Goal: Communication & Community: Answer question/provide support

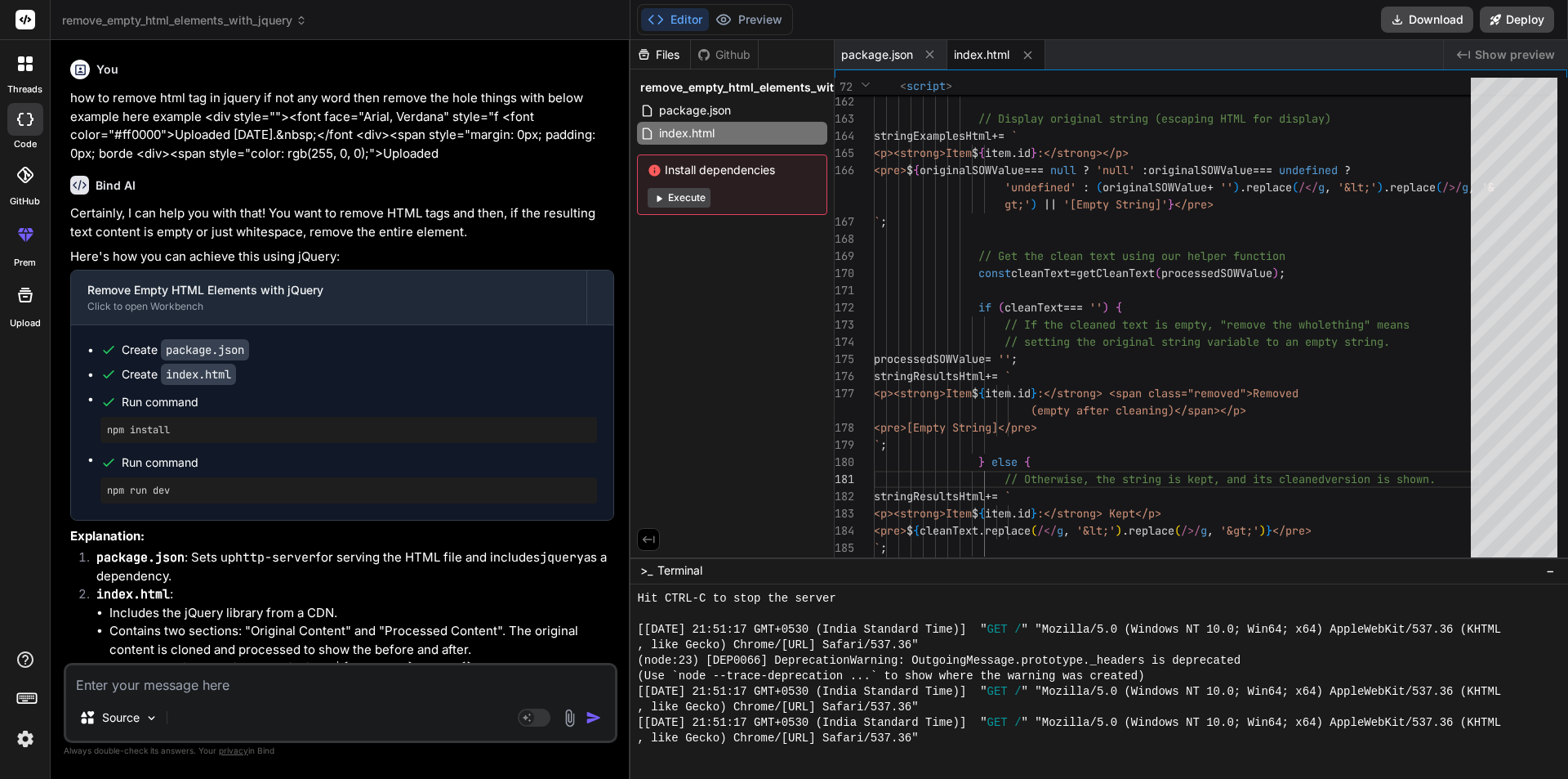
scroll to position [2173, 0]
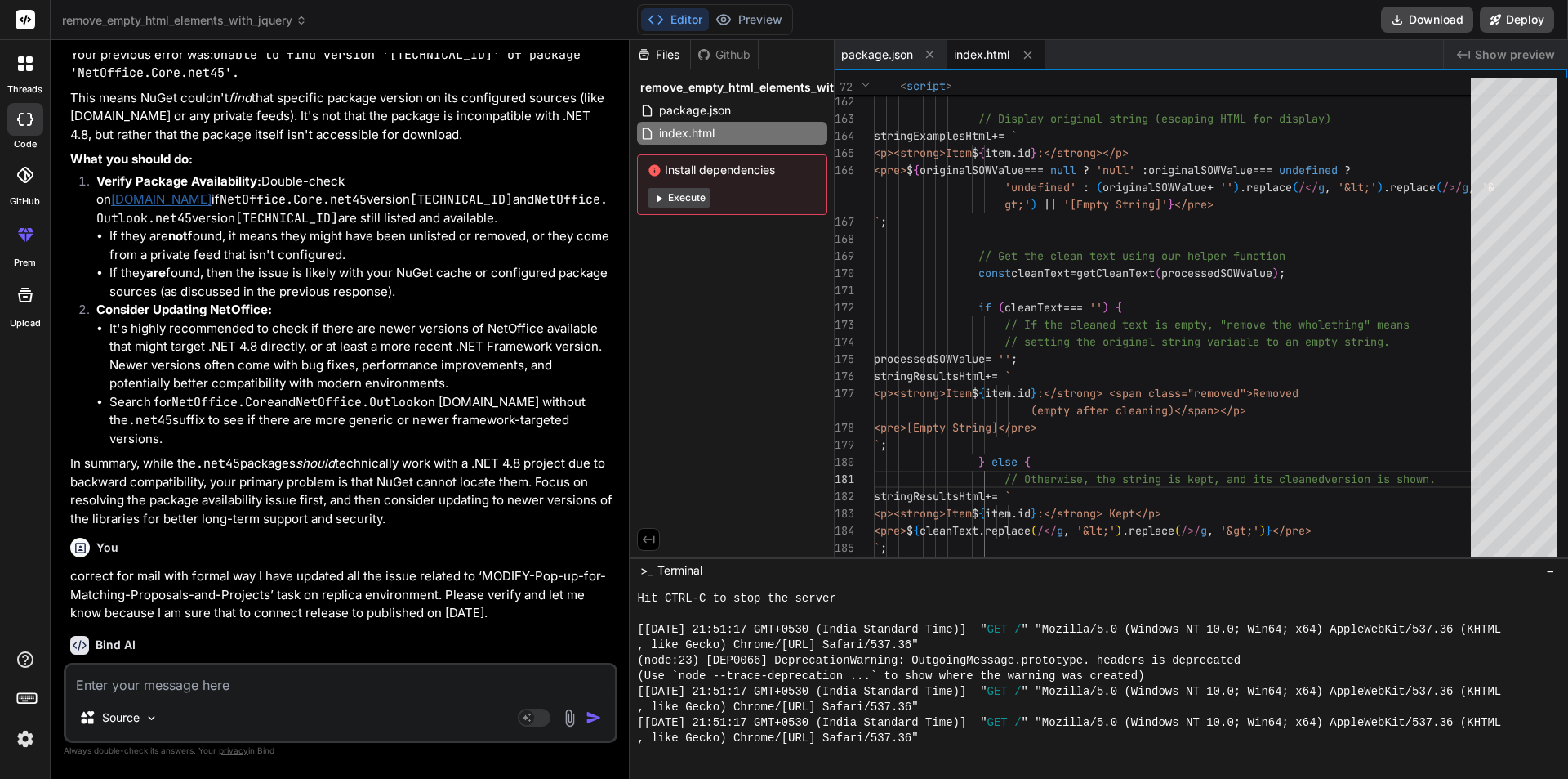
click at [297, 691] on textarea at bounding box center [340, 680] width 549 height 30
type textarea "w"
type textarea "x"
type textarea "wr"
type textarea "x"
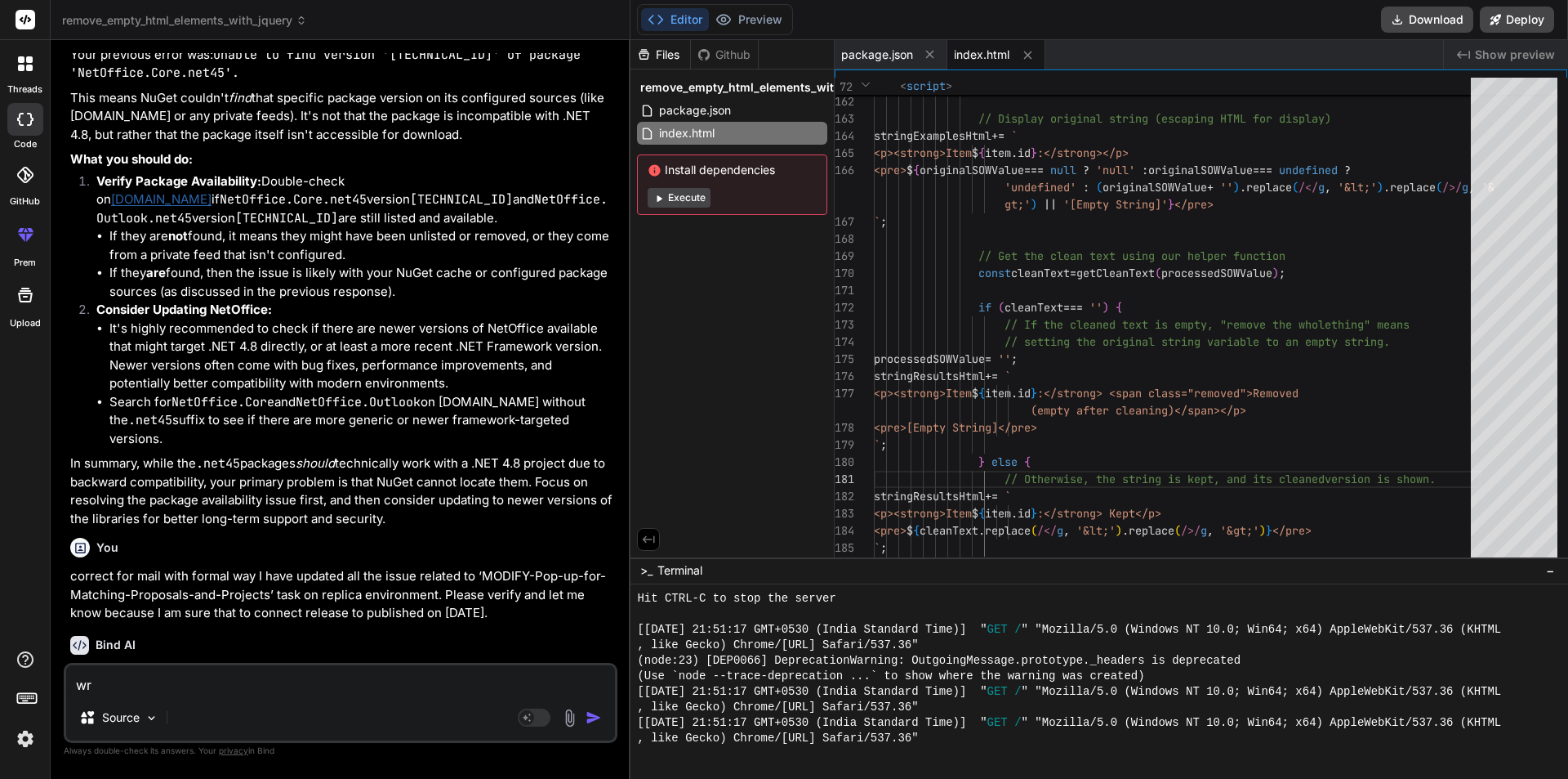
type textarea "wri"
type textarea "x"
type textarea "writ"
type textarea "x"
type textarea "write"
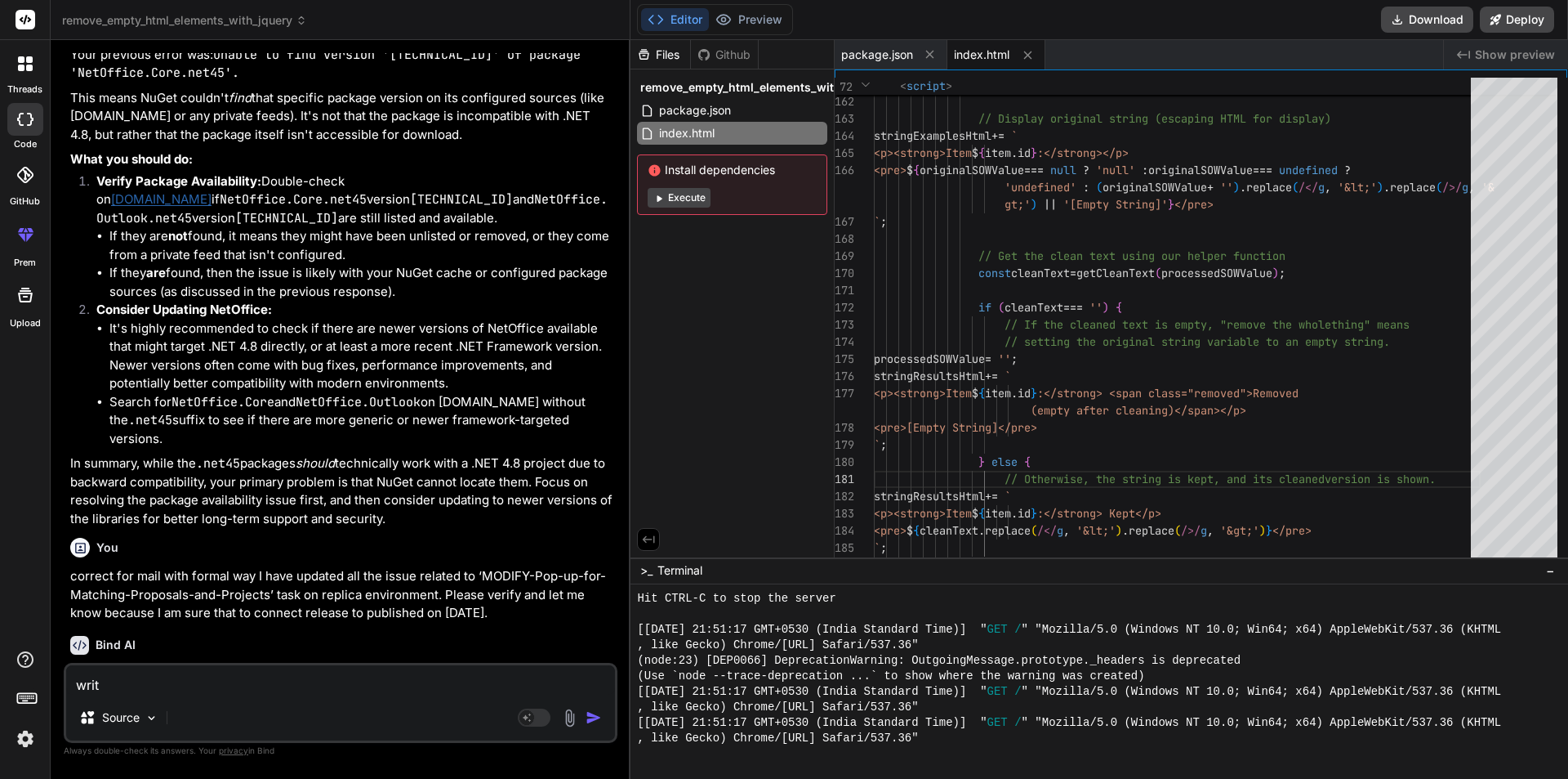
type textarea "x"
type textarea "write"
type textarea "x"
type textarea "write f"
type textarea "x"
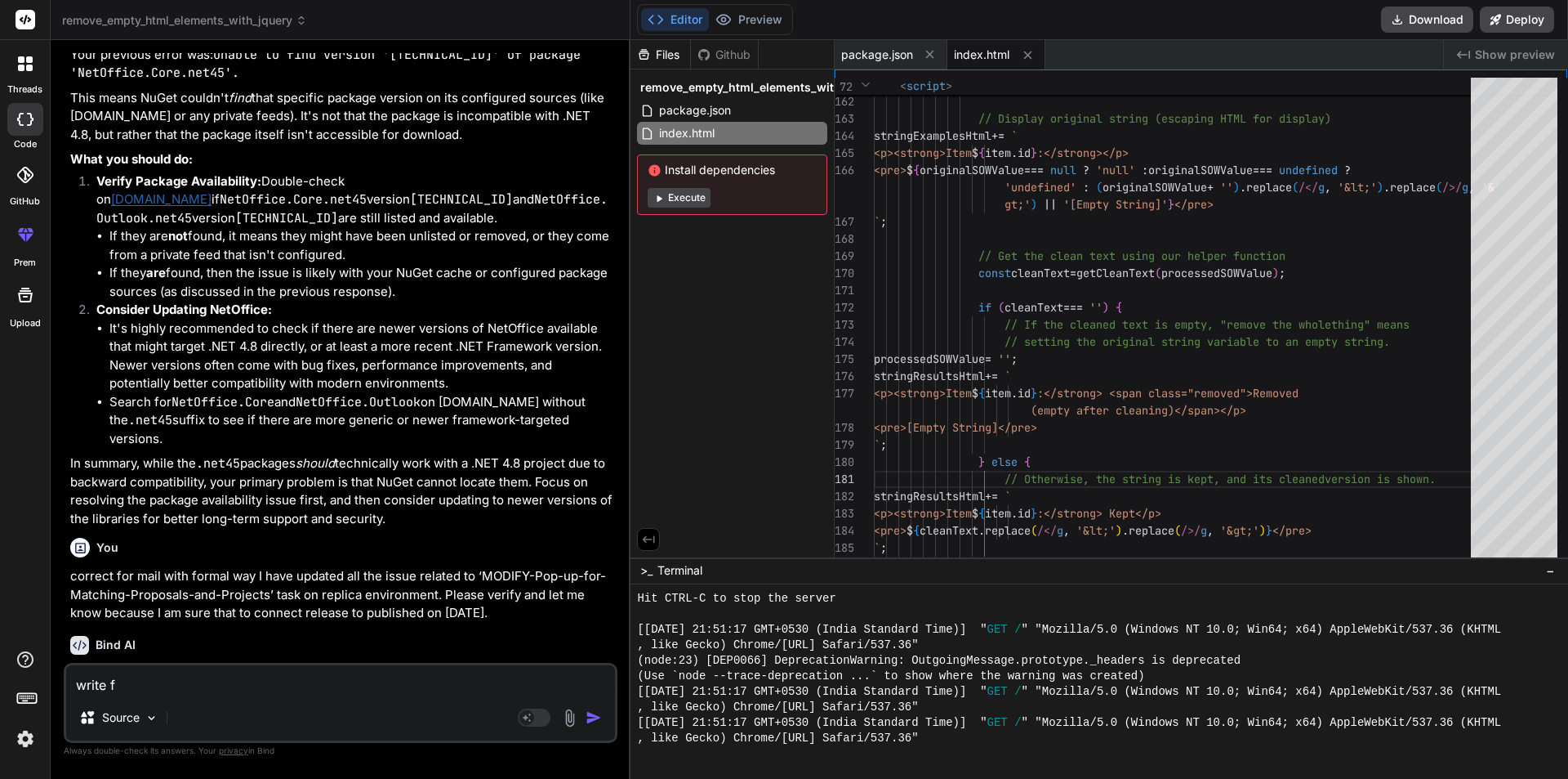
type textarea "write fo"
type textarea "x"
type textarea "write for"
type textarea "x"
type textarea "write for"
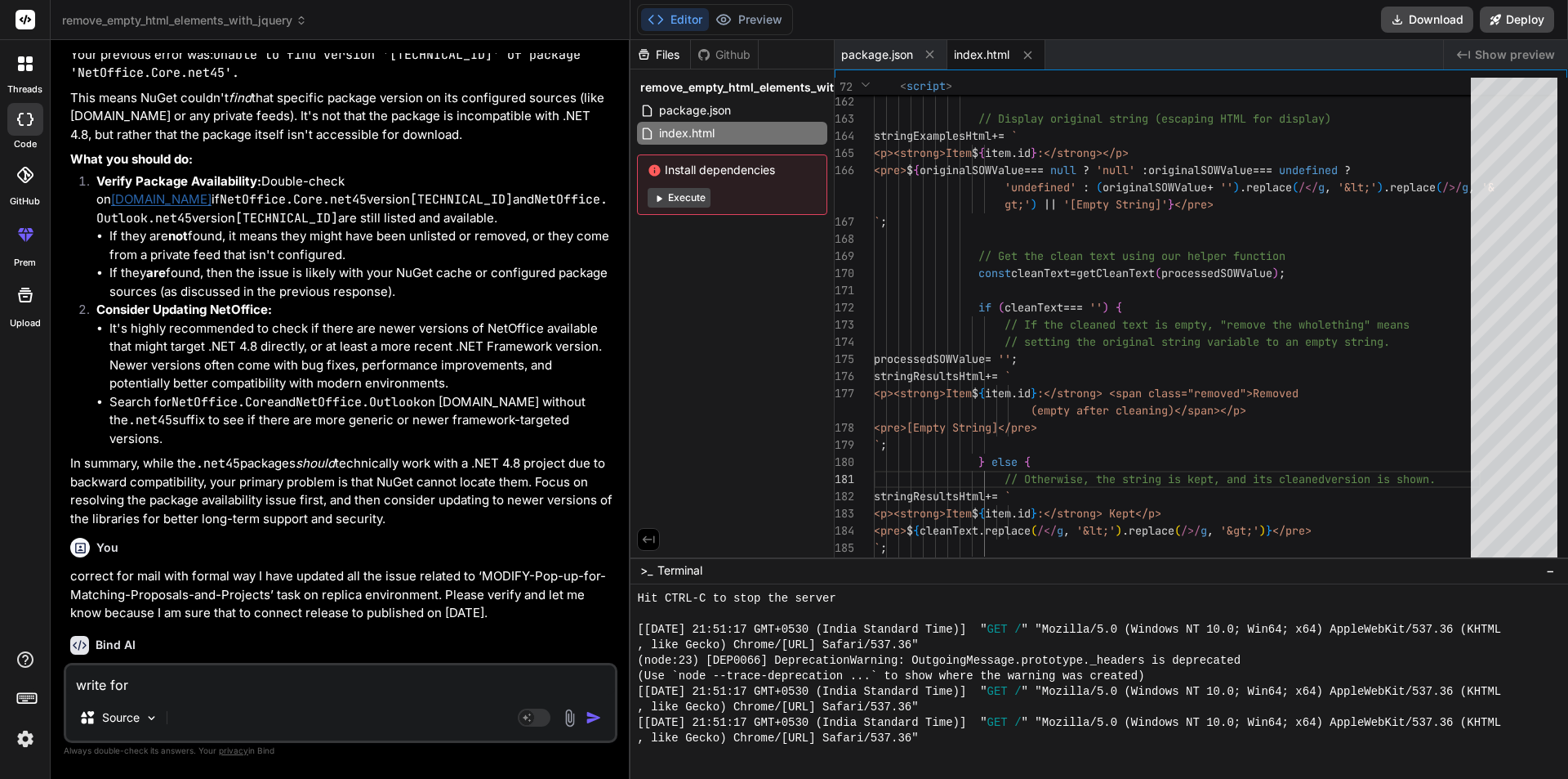
type textarea "x"
type textarea "write for m"
type textarea "x"
type textarea "write for ma"
type textarea "x"
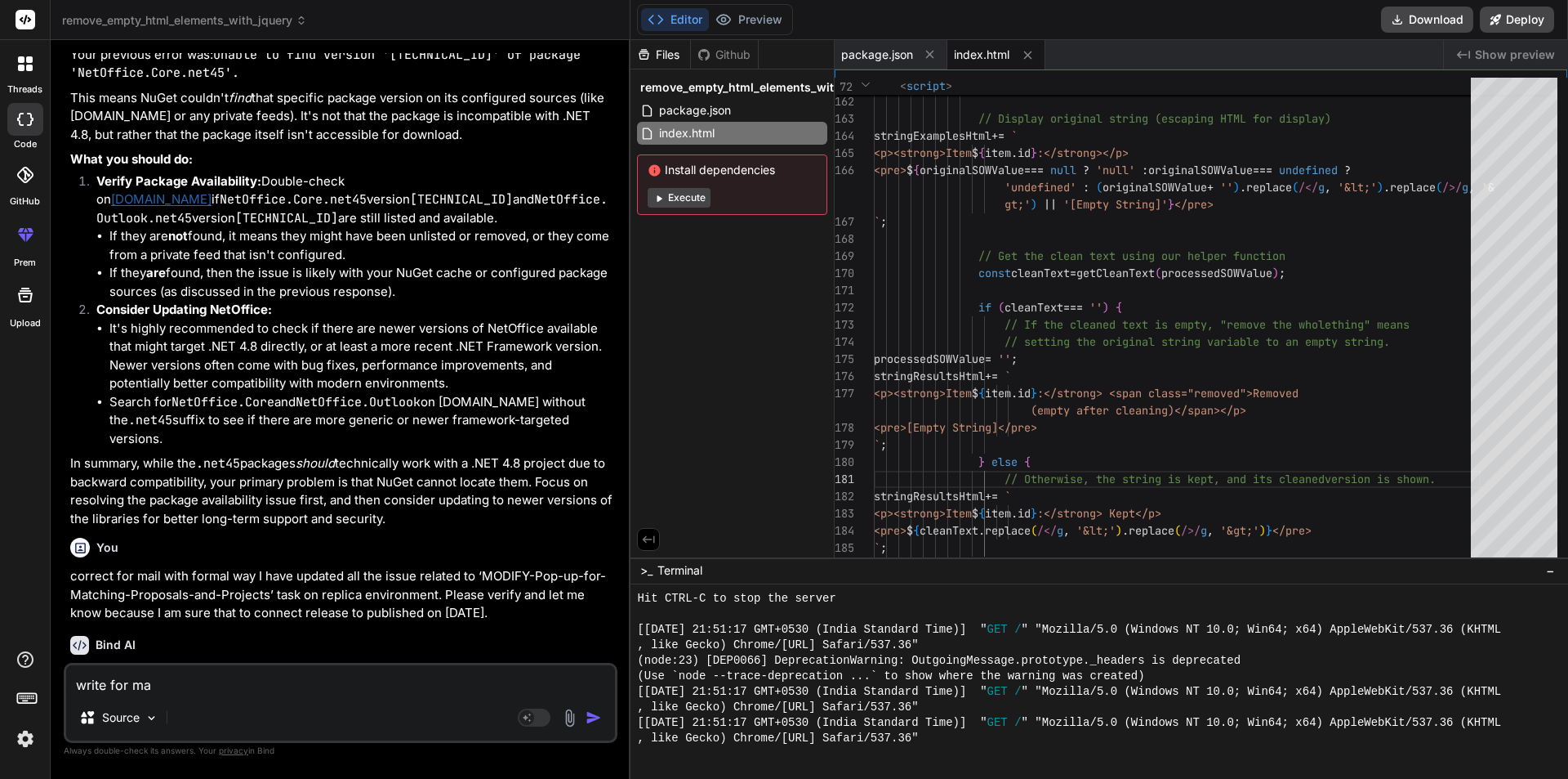
type textarea "write for mai"
type textarea "x"
type textarea "write for mail"
type textarea "x"
type textarea "write for mail"
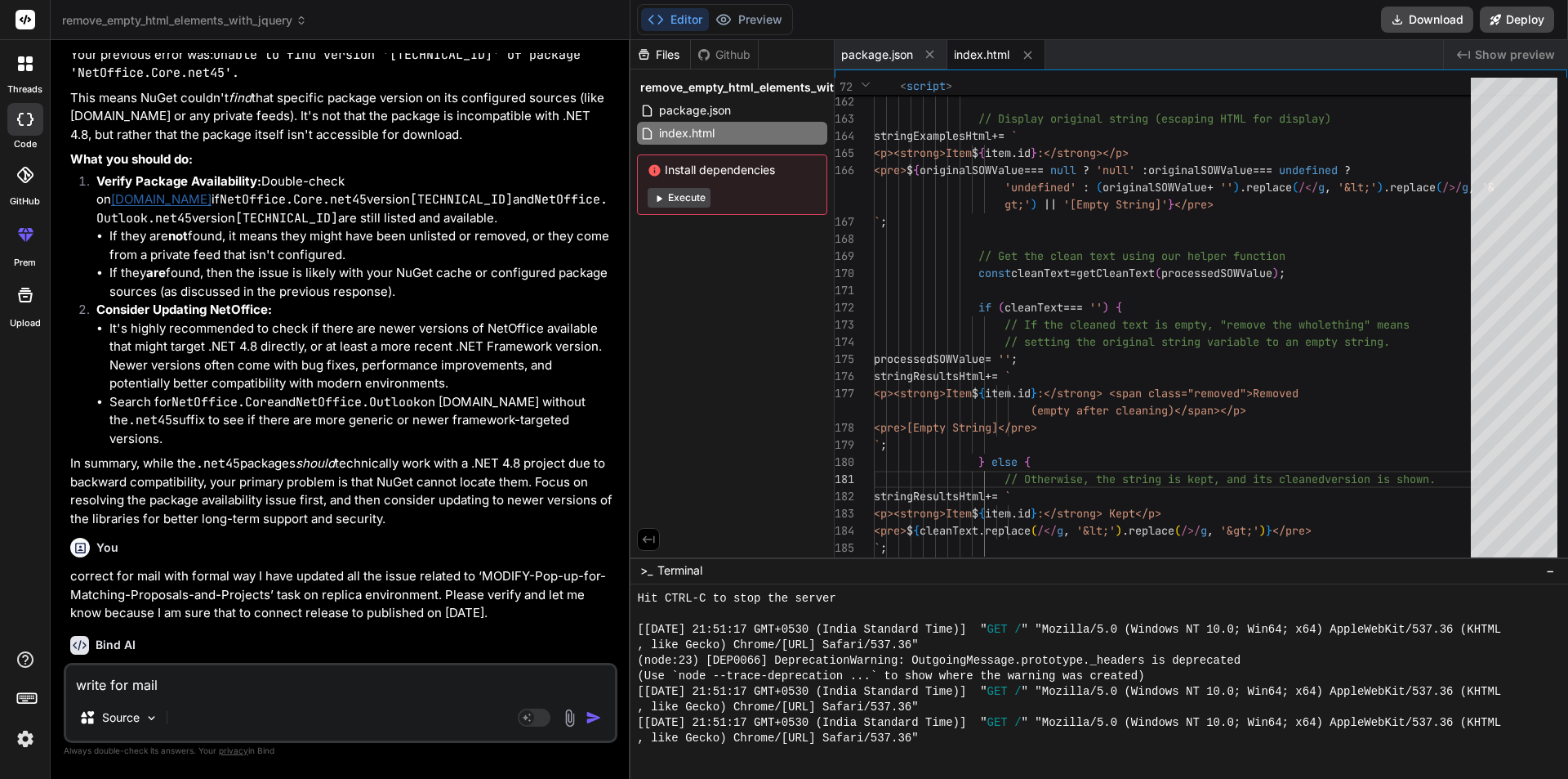
type textarea "x"
type textarea "write for mail w"
type textarea "x"
type textarea "write for mail wi"
type textarea "x"
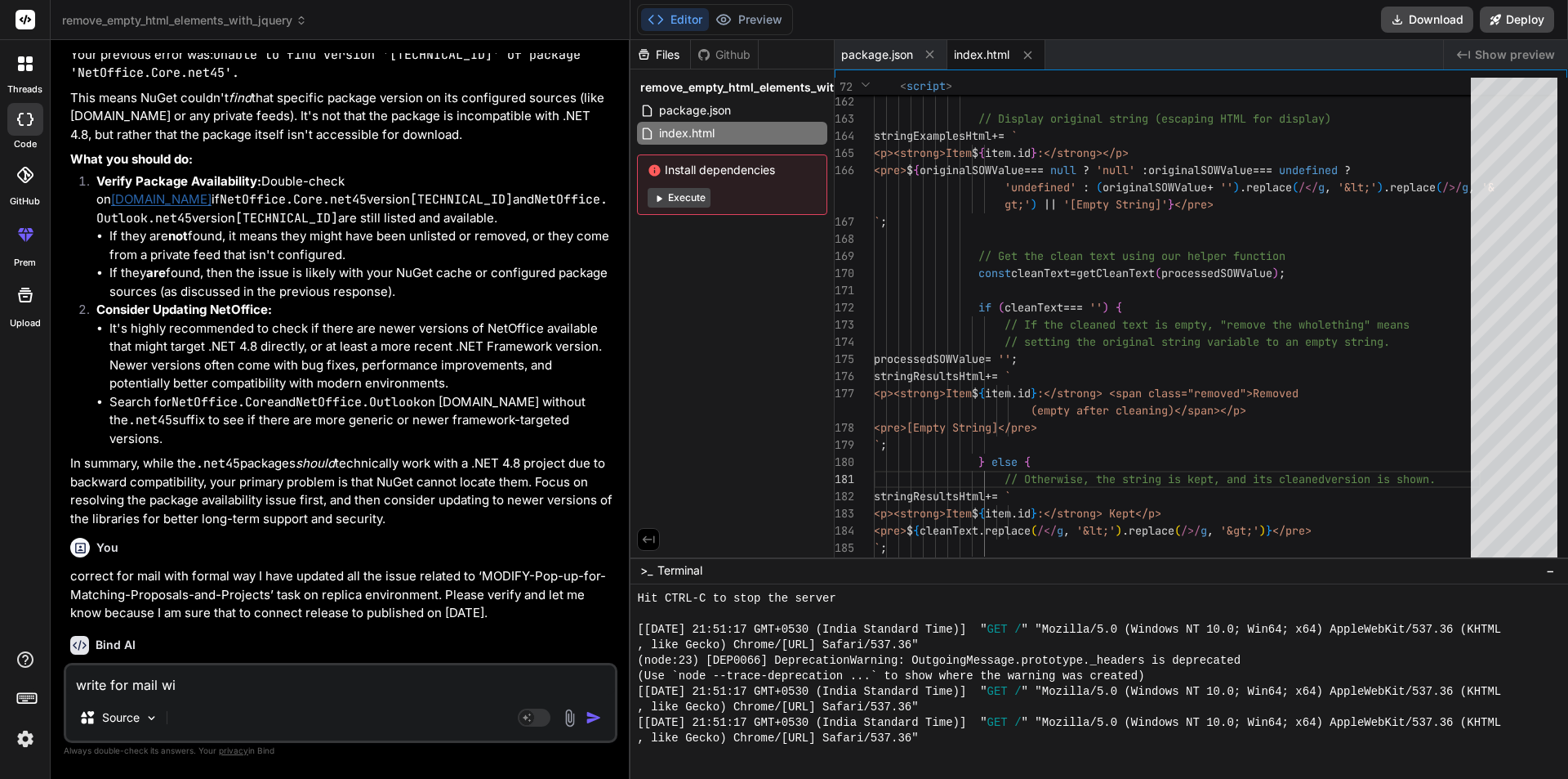
type textarea "write for mail wit"
type textarea "x"
type textarea "write for mail with"
type textarea "x"
type textarea "write for mail with"
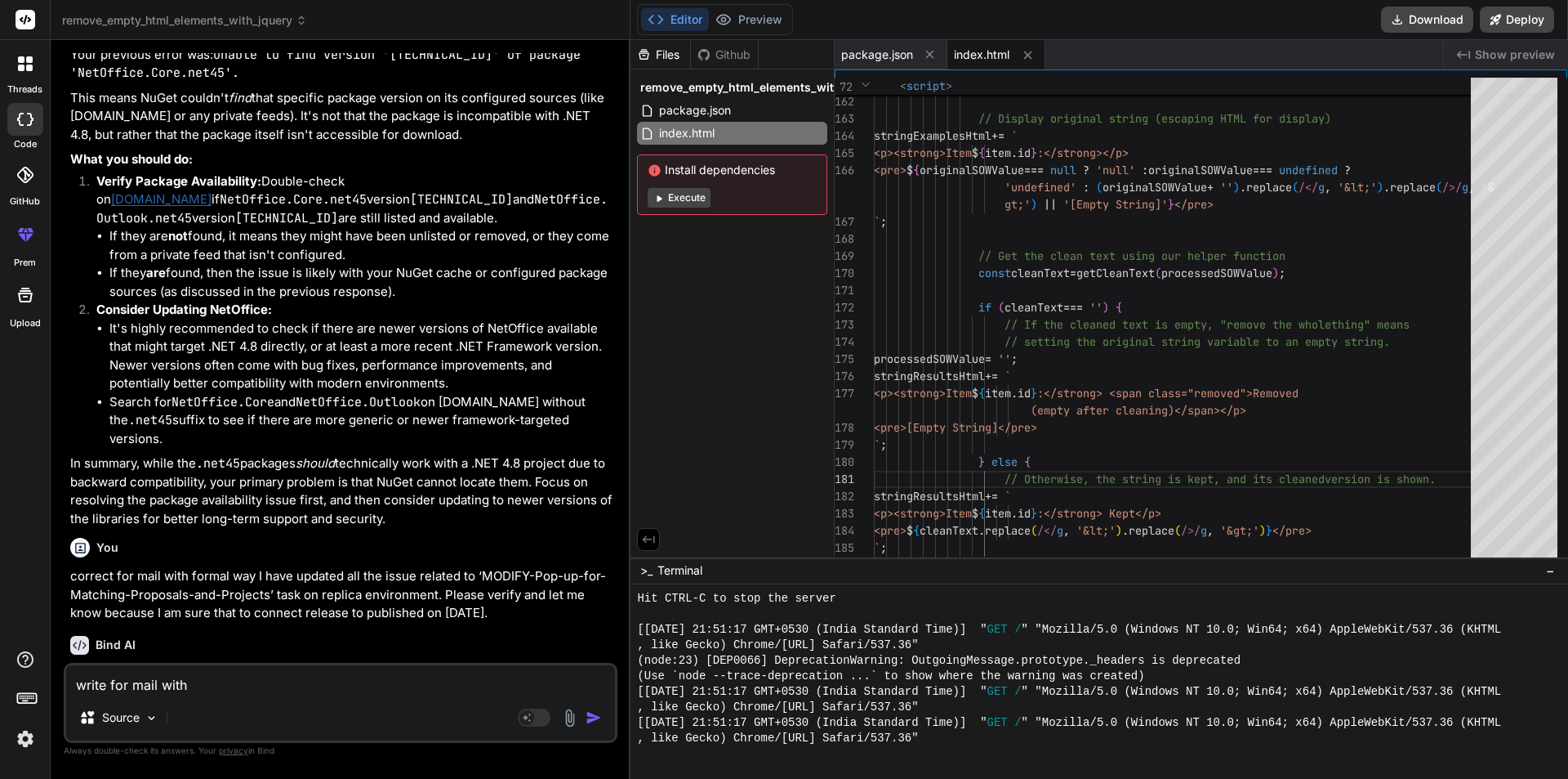
type textarea "x"
type textarea "write for mail with f"
type textarea "x"
type textarea "write for mail with fo"
type textarea "x"
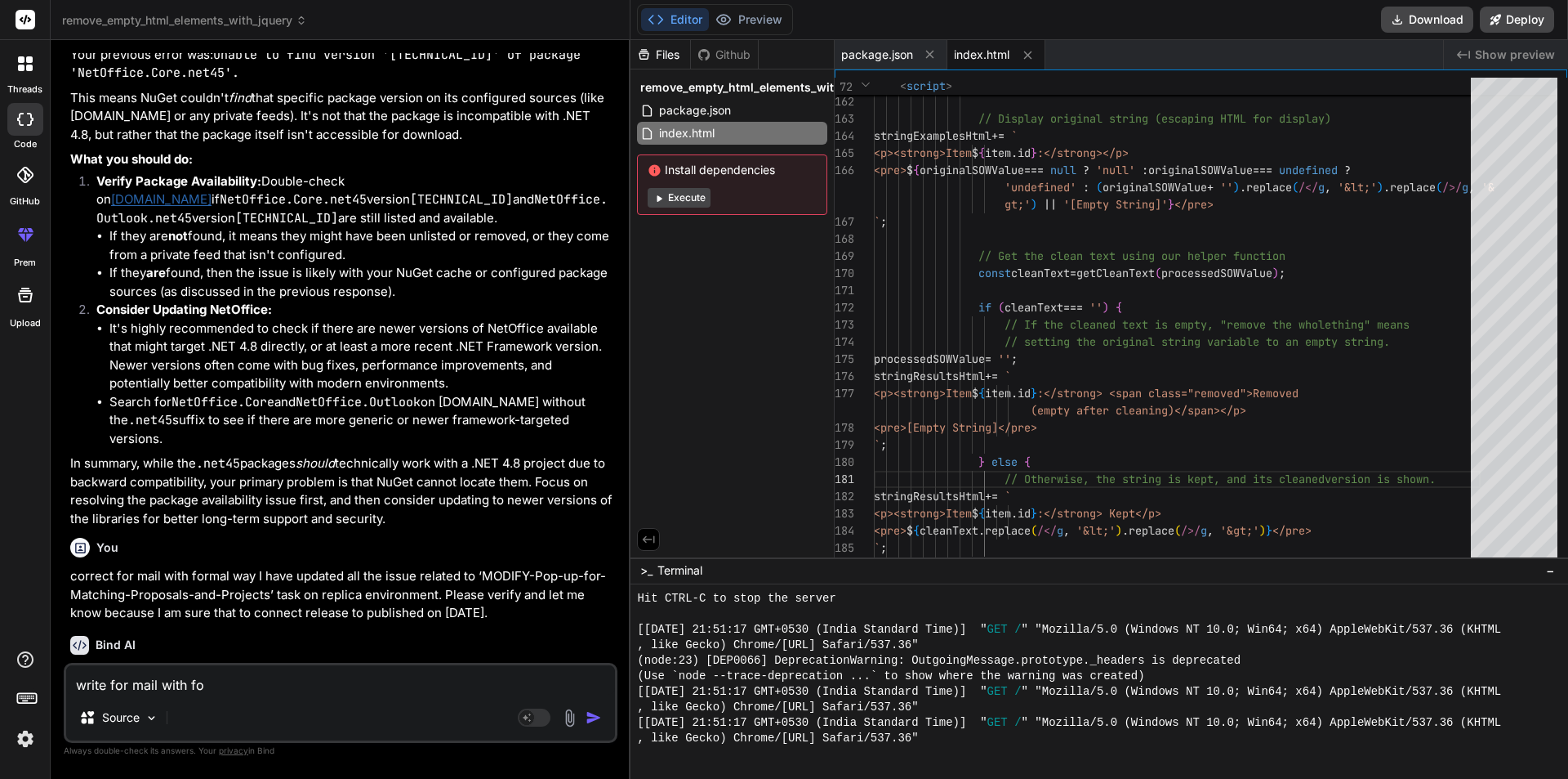
type textarea "write for mail with for"
type textarea "x"
type textarea "write for mail with form"
type textarea "x"
type textarea "write for mail with forma"
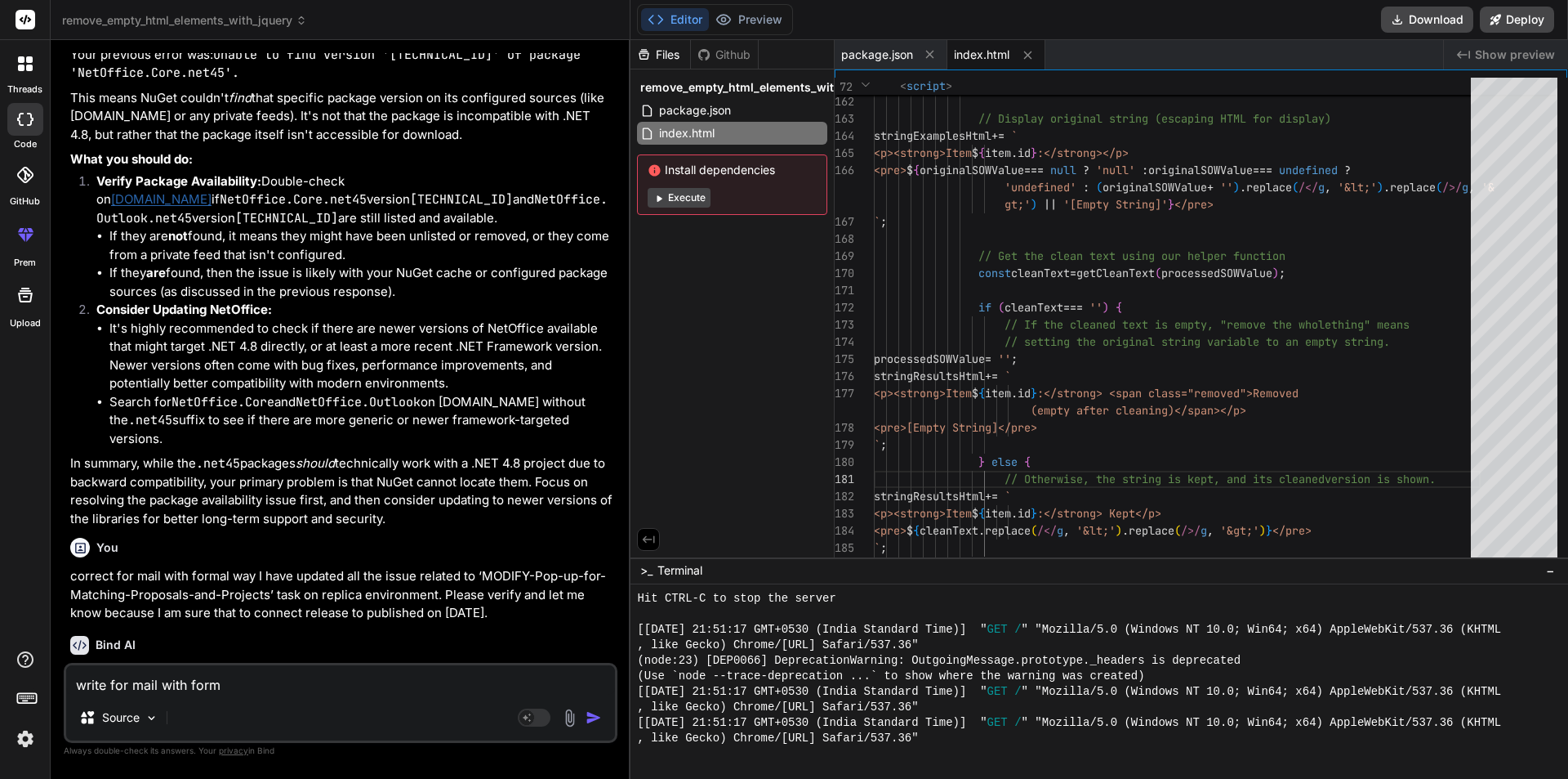
type textarea "x"
type textarea "write for mail with formal"
type textarea "x"
type textarea "write for mail with formal"
type textarea "x"
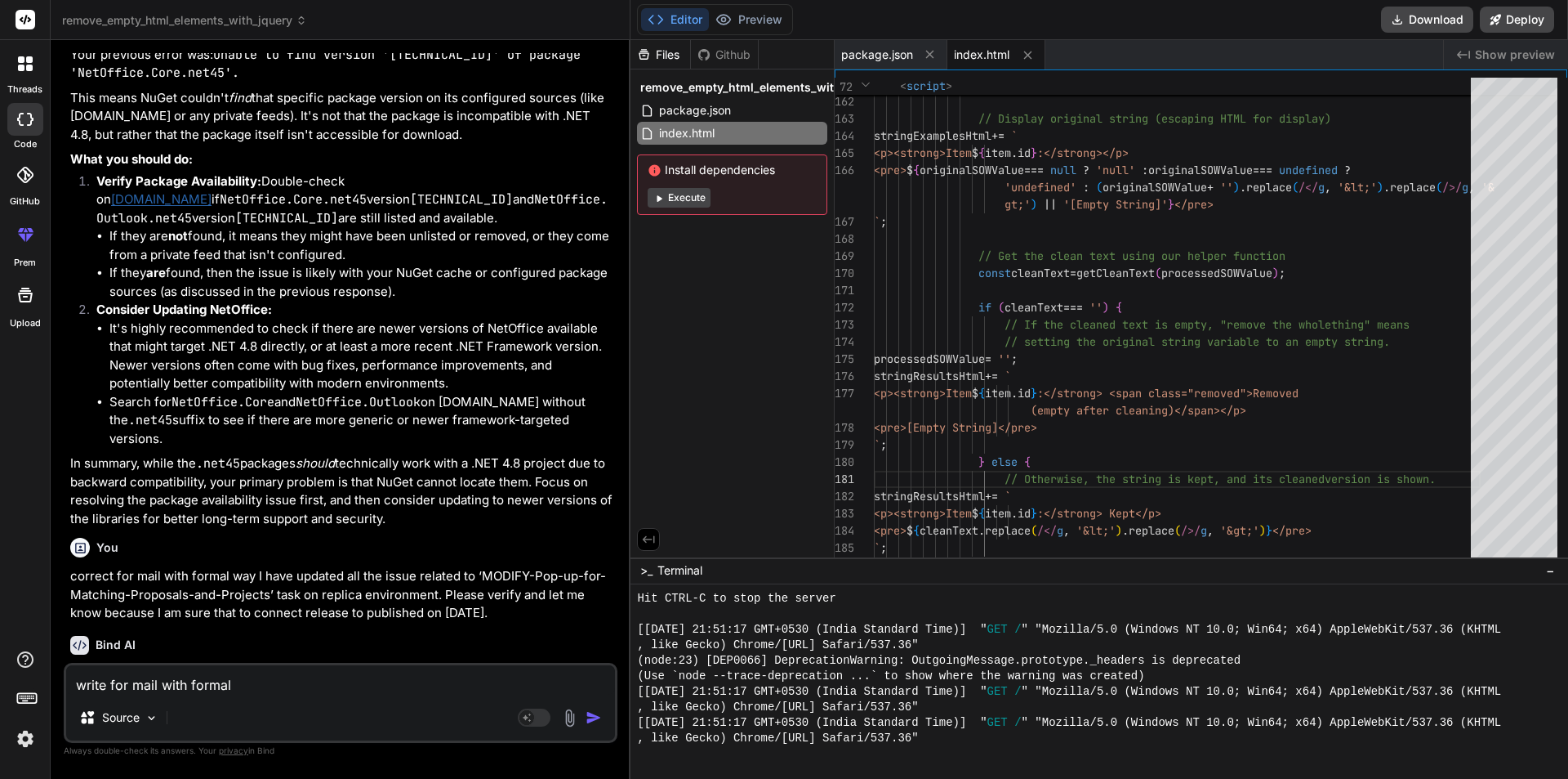
type textarea "write for mail with formal w"
type textarea "x"
type textarea "write for mail with formal wa"
type textarea "x"
type textarea "write for mail with formal way"
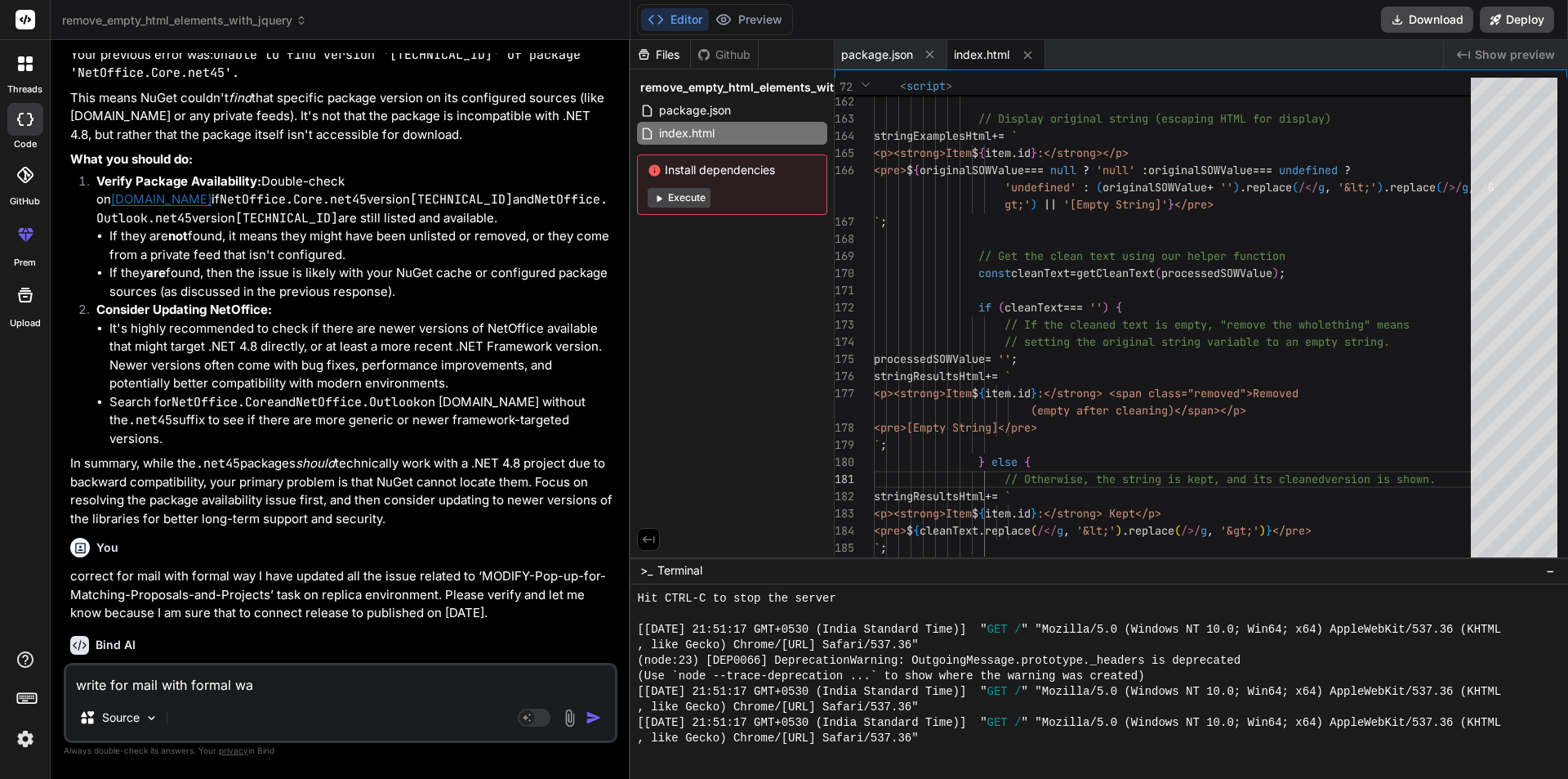
type textarea "x"
type textarea "write for mail with formal way"
type textarea "x"
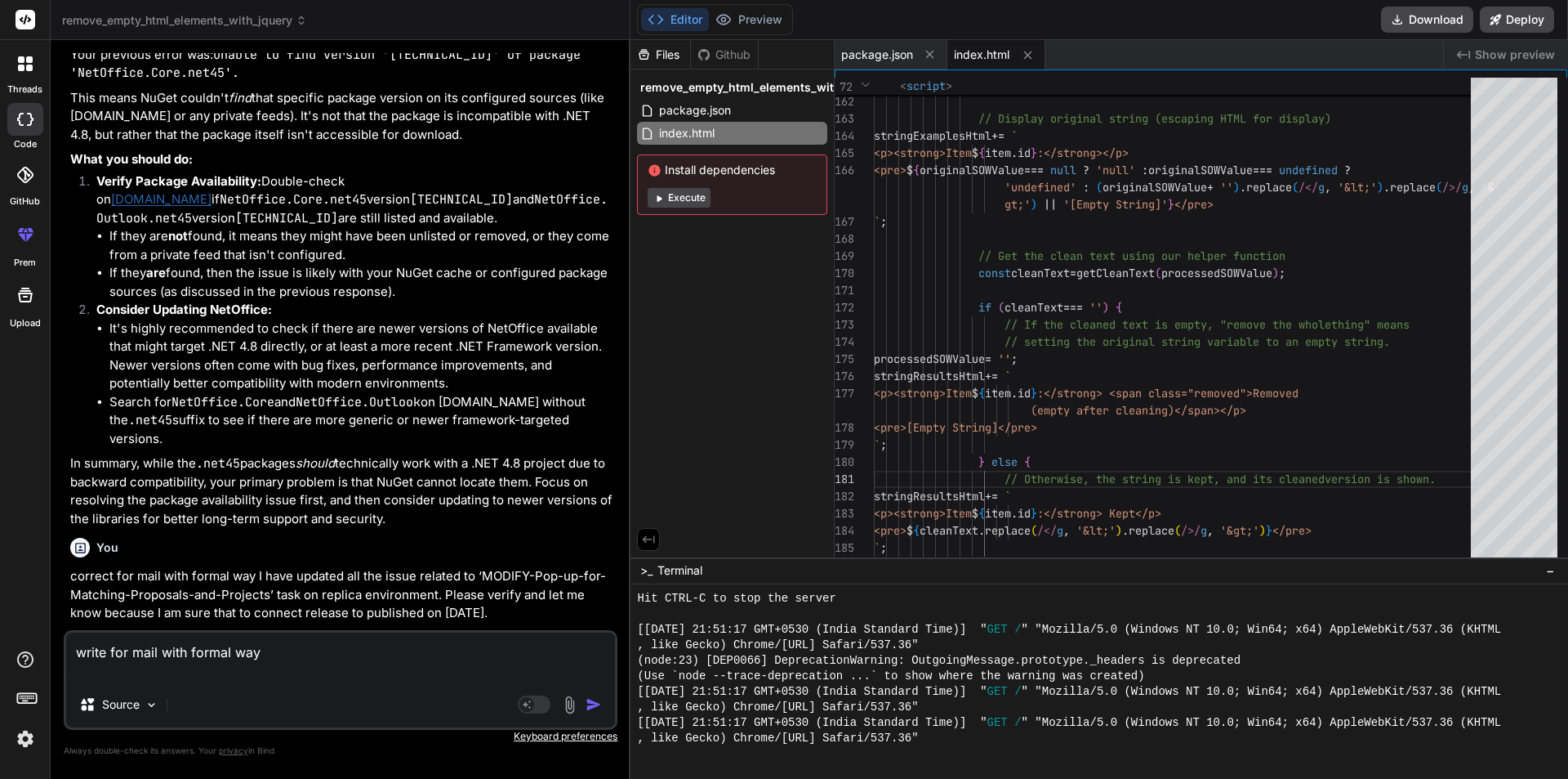
type textarea "write for mail with formal way"
type textarea "x"
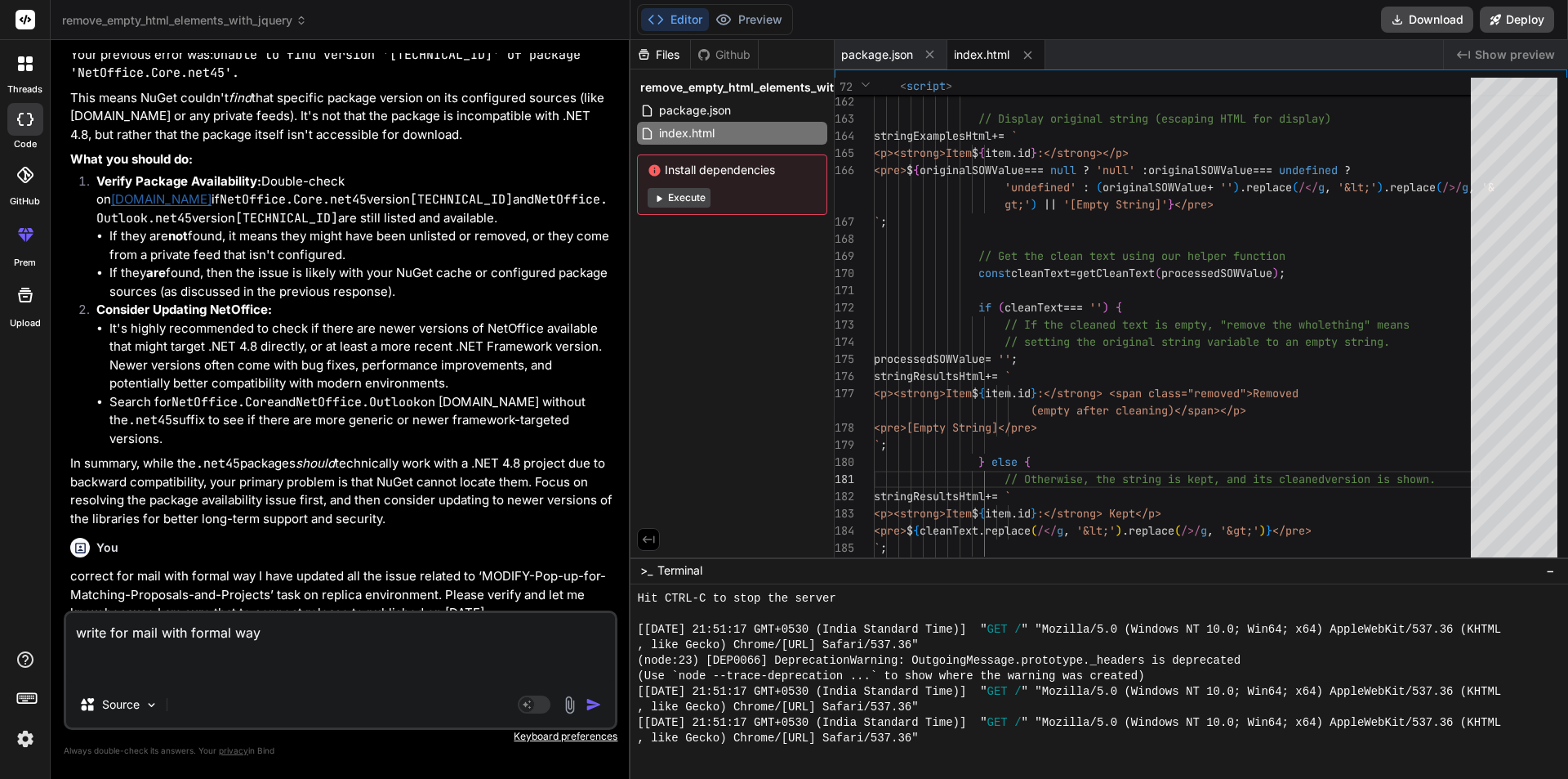
paste textarea "Thanks for reviewed for this and sure I will update all task on connect environ…"
type textarea "write for mail with formal way Thanks for reviewed for this and sure I will upd…"
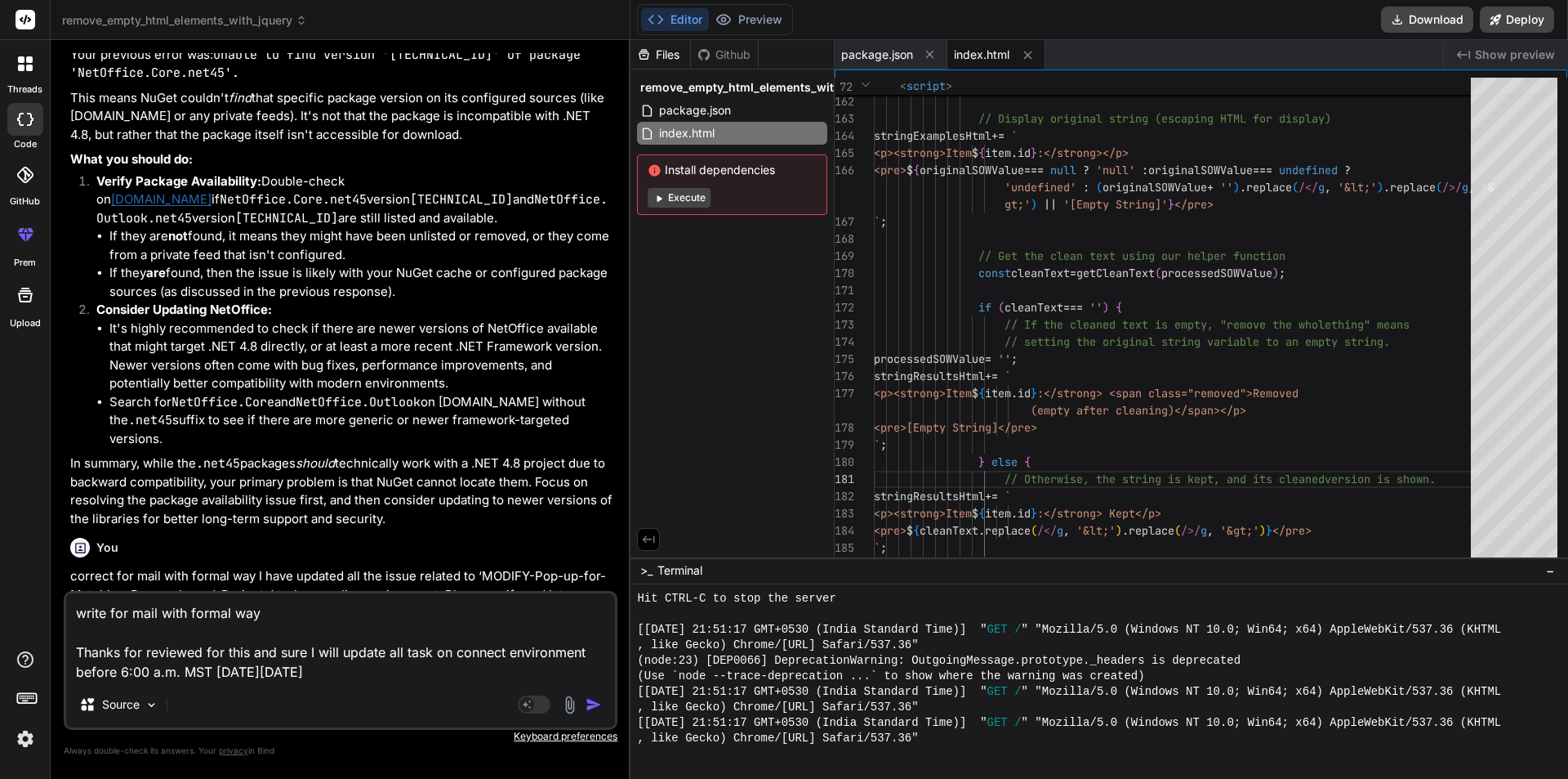
type textarea "x"
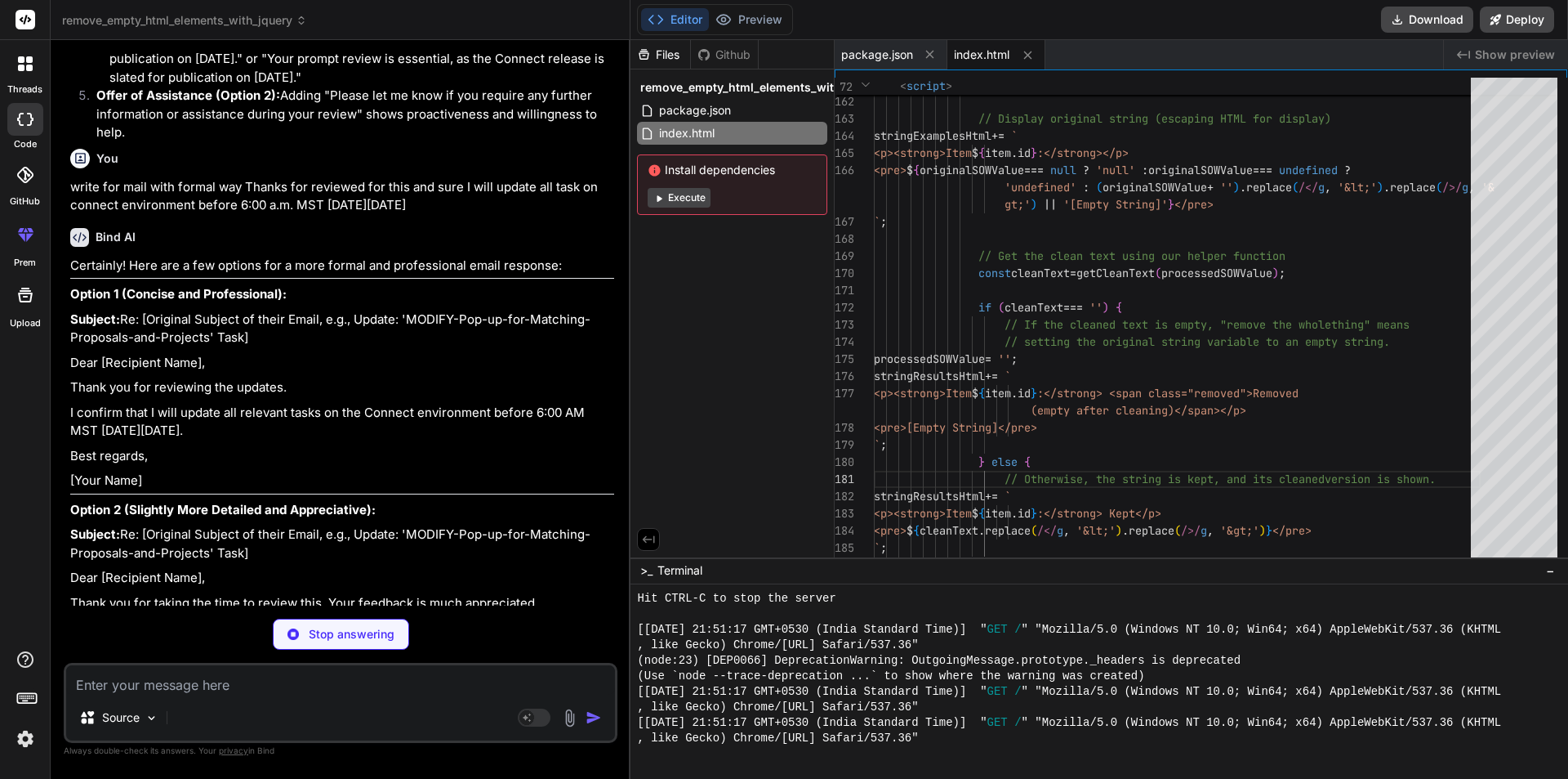
scroll to position [12456, 0]
type textarea "x"
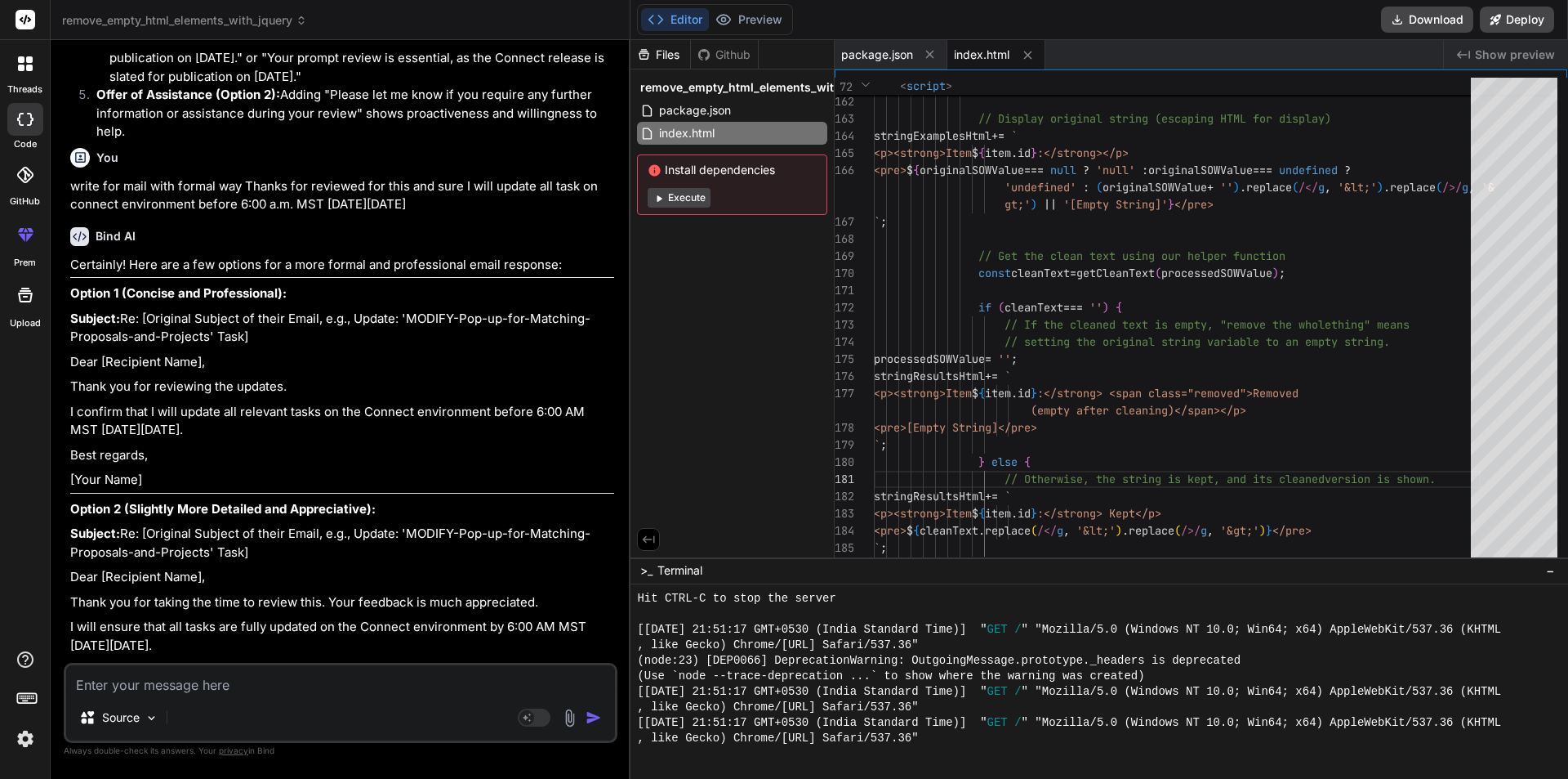
drag, startPoint x: 217, startPoint y: 441, endPoint x: 51, endPoint y: 414, distance: 168.2
click at [51, 414] on div "Bind AI Web Search Created with Pixso. Code Generator You how to remove html ta…" at bounding box center [341, 409] width 580 height 738
copy p "I confirm that I will update all relevant tasks on the Connect environment befo…"
click at [71, 393] on p "Thank you for reviewing the updates." at bounding box center [342, 387] width 544 height 19
copy div "Thank you for reviewing the updates. I confirm that I will update all relevant …"
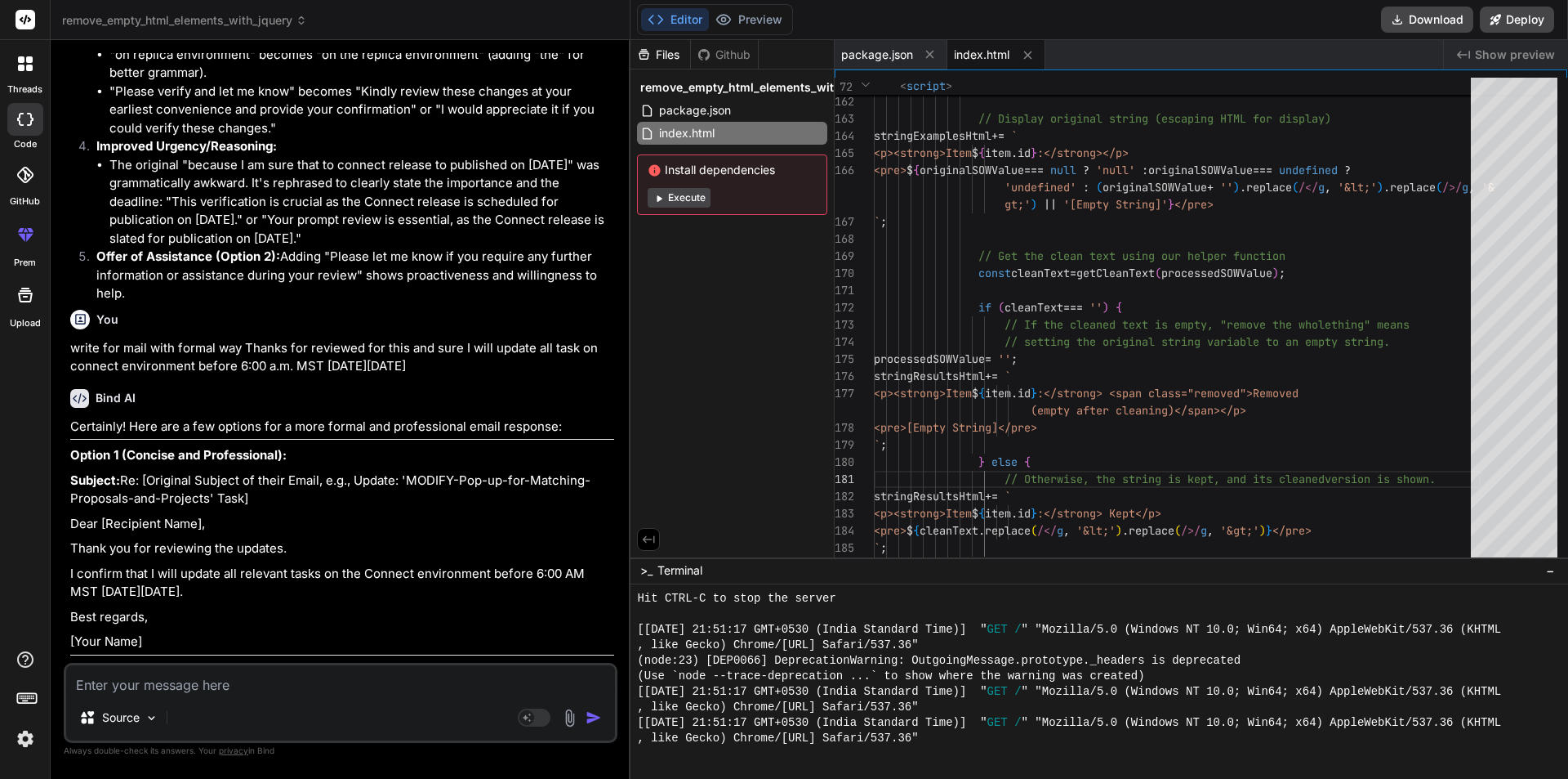
scroll to position [12292, 0]
